Goal: Task Accomplishment & Management: Use online tool/utility

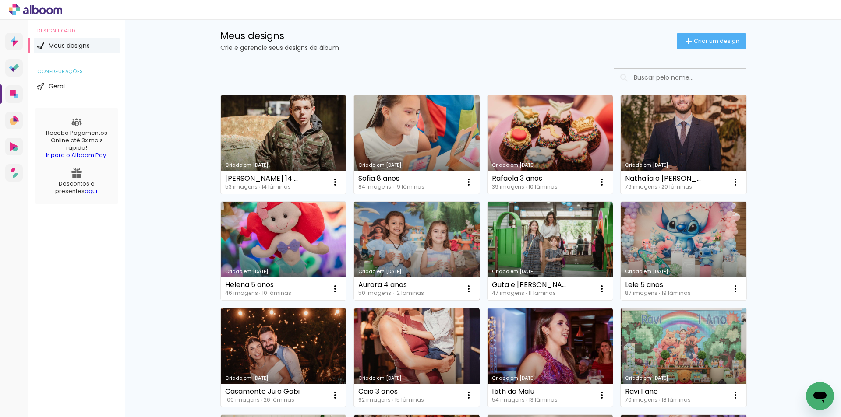
scroll to position [88, 0]
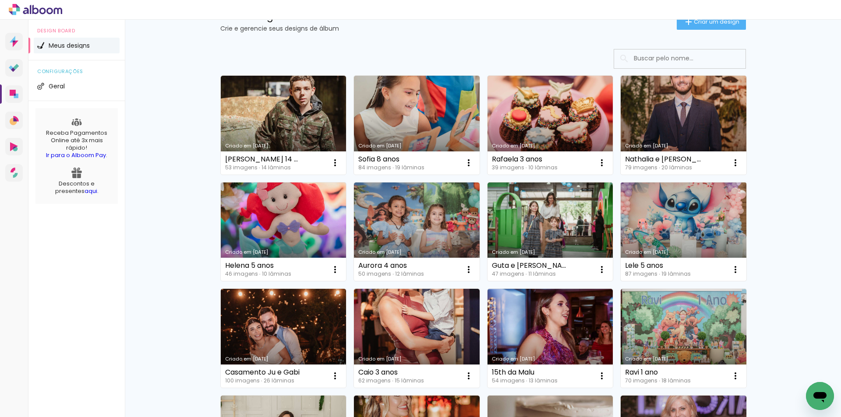
click at [658, 221] on link "Criado em [DATE]" at bounding box center [683, 232] width 126 height 99
